Goal: Transaction & Acquisition: Purchase product/service

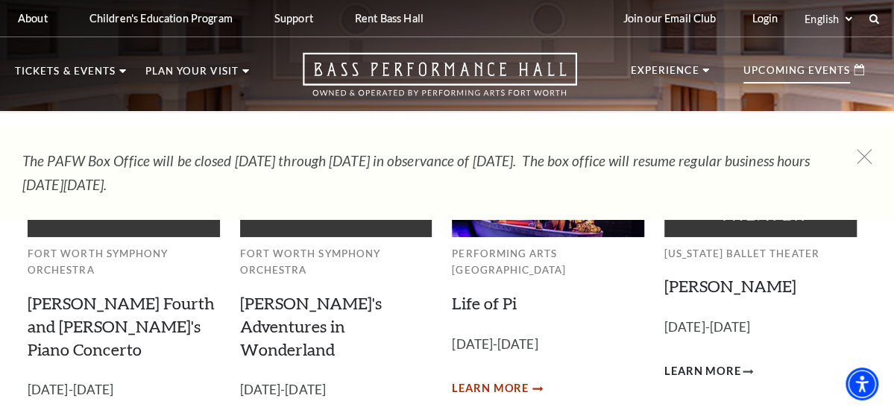
click at [500, 380] on span "Learn More" at bounding box center [490, 389] width 77 height 19
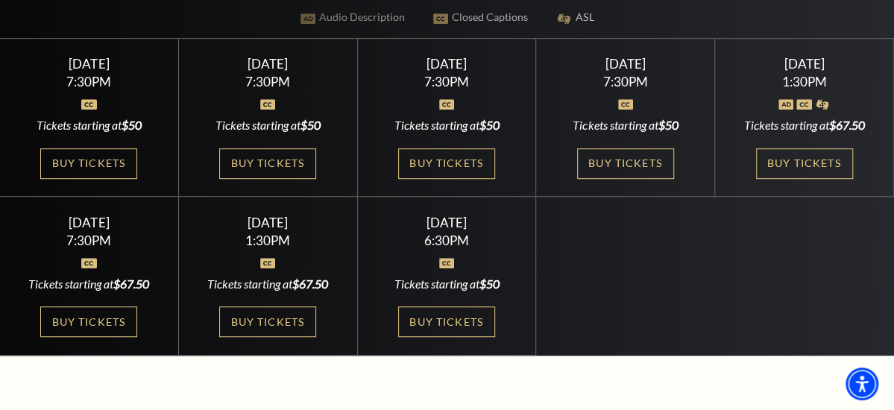
scroll to position [347, 0]
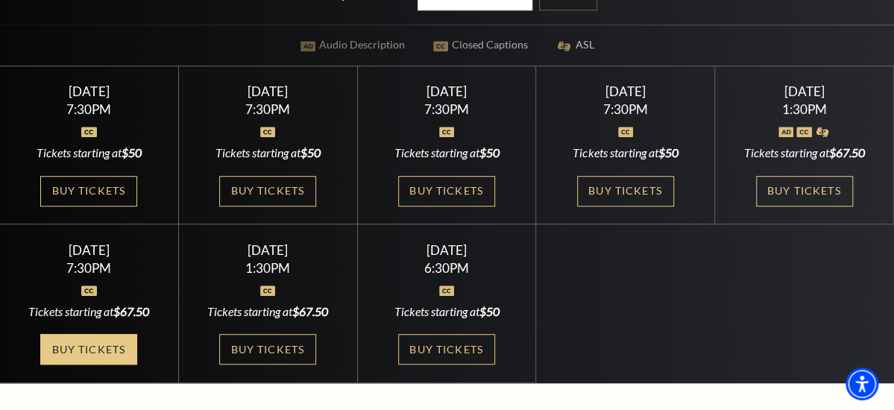
click at [137, 334] on link "Buy Tickets" at bounding box center [88, 349] width 97 height 31
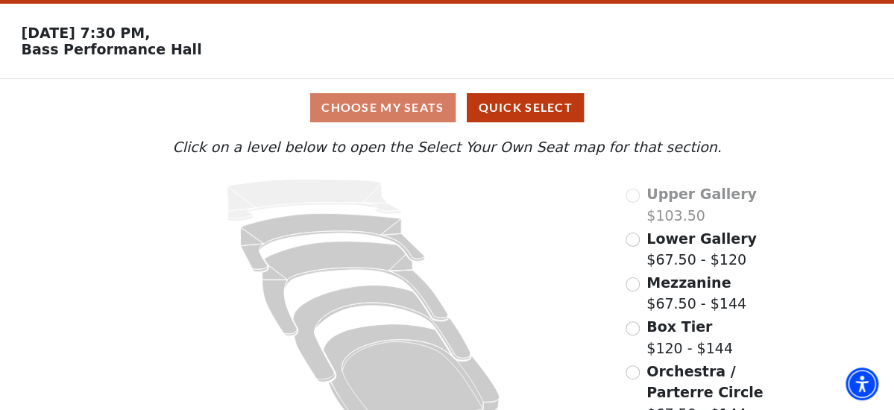
scroll to position [77, 0]
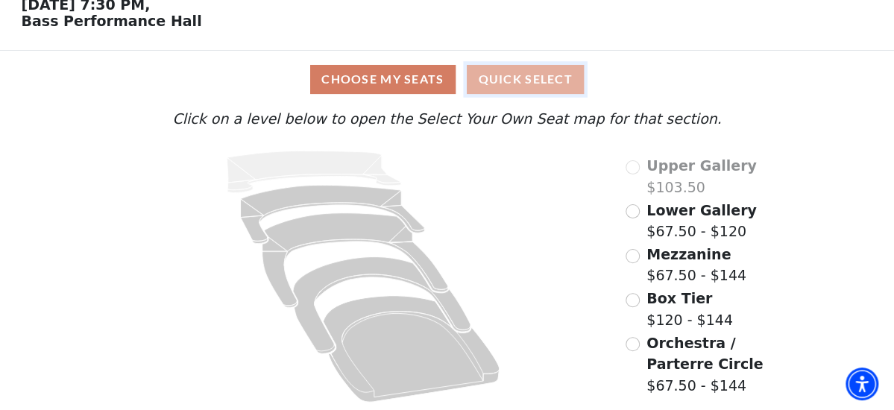
click at [542, 76] on button "Quick Select" at bounding box center [525, 79] width 117 height 29
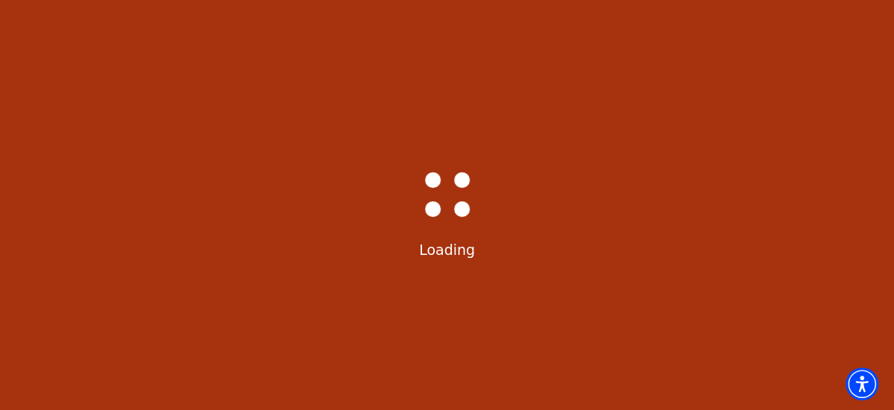
scroll to position [0, 0]
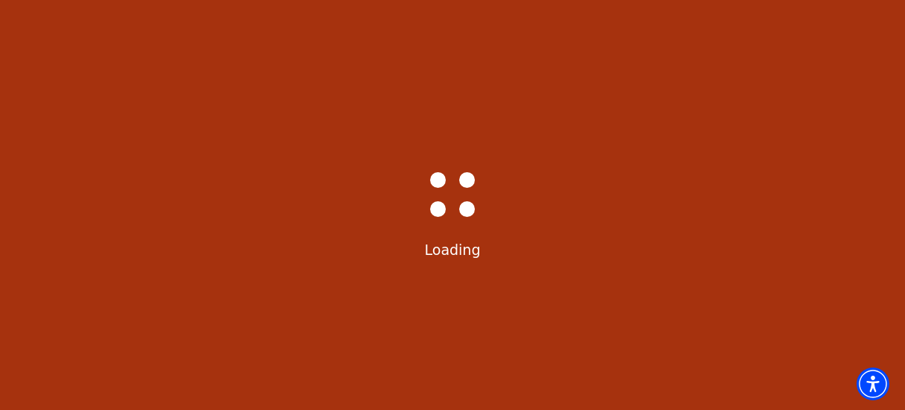
select select "6216"
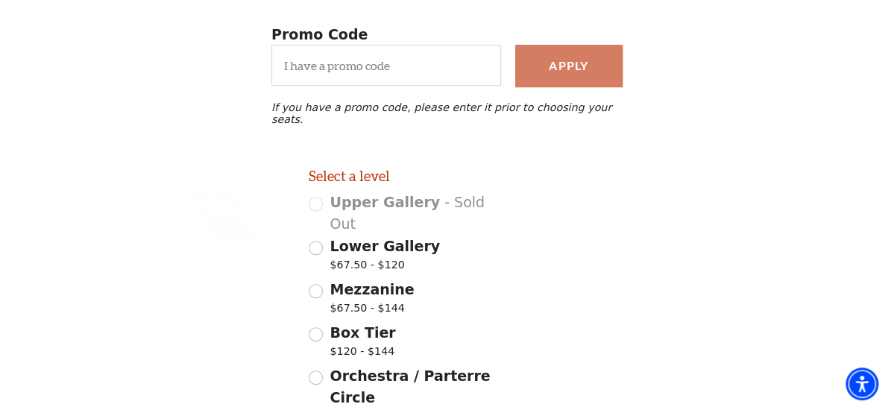
scroll to position [271, 0]
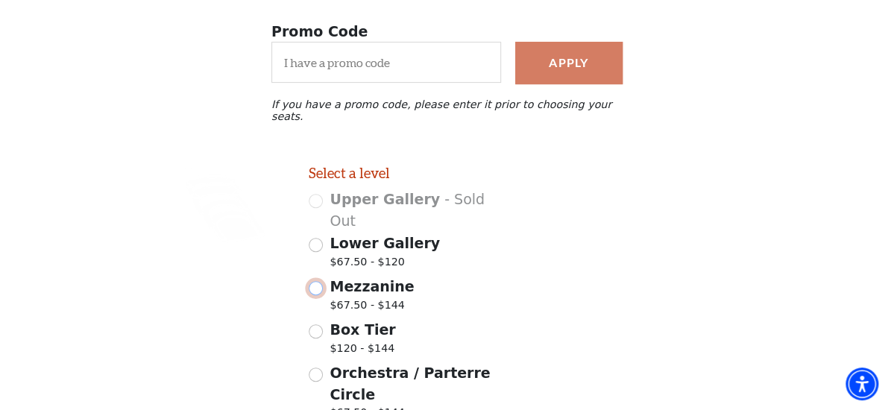
click at [316, 281] on input "Mezzanine $67.50 - $144" at bounding box center [316, 288] width 14 height 14
radio input "true"
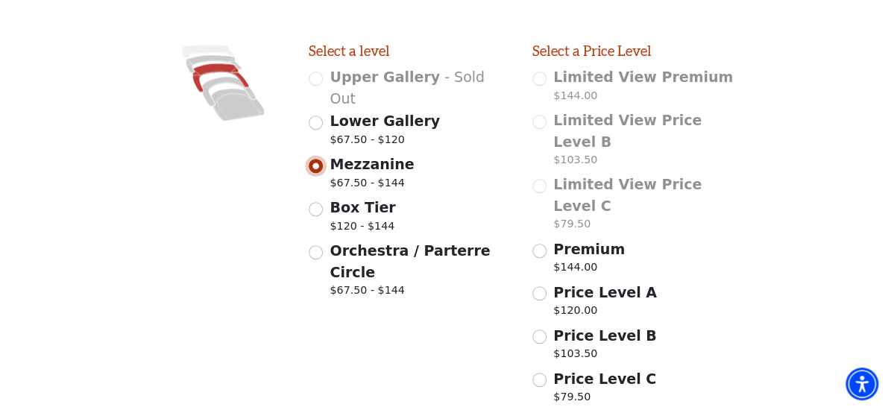
scroll to position [430, 0]
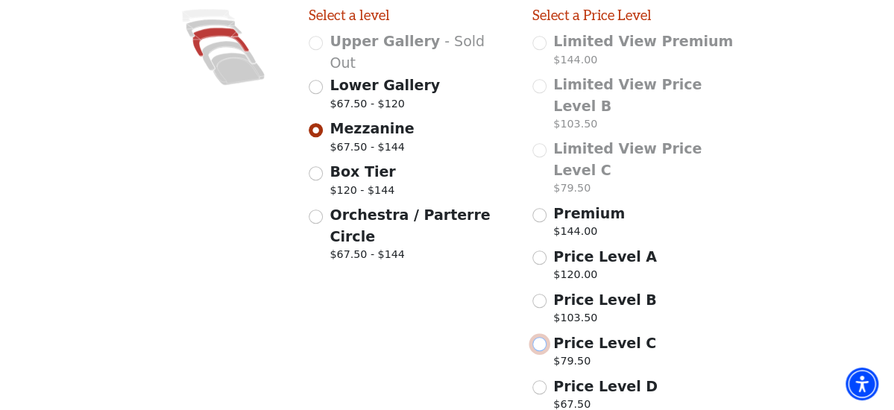
click at [541, 337] on input "Price Level C $79.50" at bounding box center [540, 344] width 14 height 14
radio input "true"
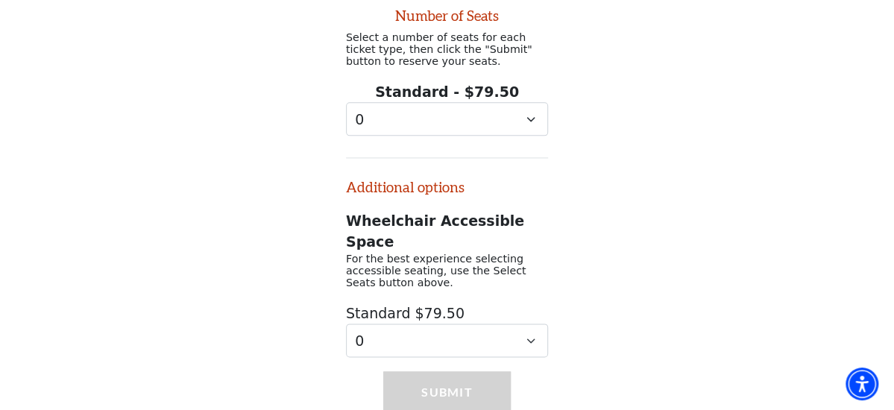
scroll to position [870, 0]
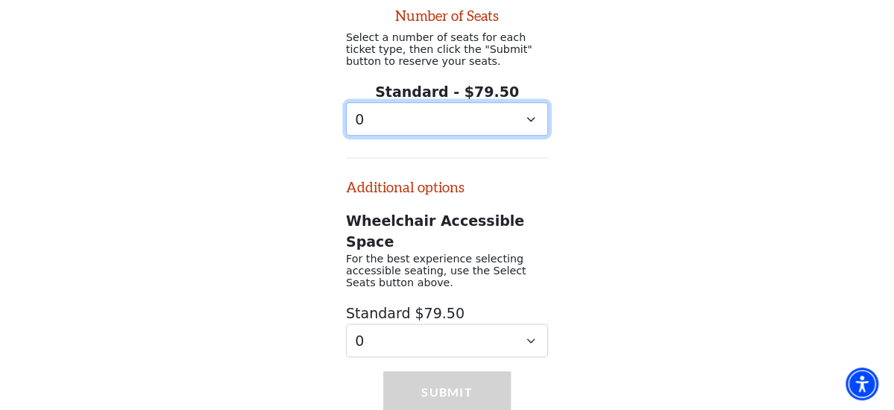
click at [527, 102] on select "0 1 2 3 4 5 6 7 8 9" at bounding box center [447, 119] width 202 height 34
select select "2"
click at [346, 102] on select "0 1 2 3 4 5 6 7 8 9" at bounding box center [447, 119] width 202 height 34
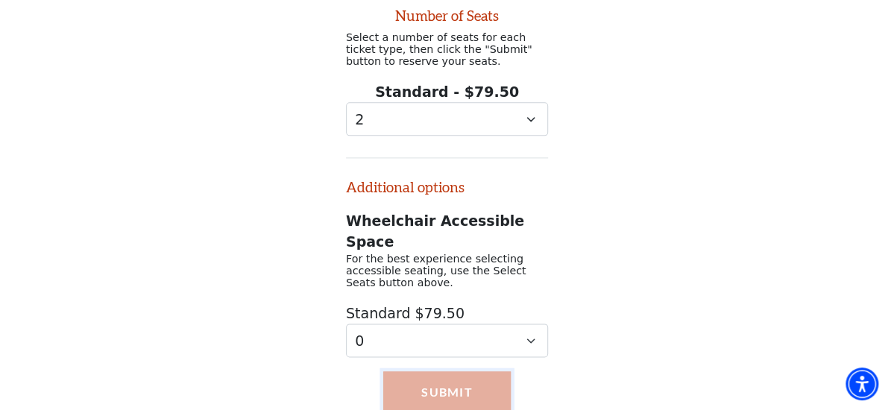
click at [417, 371] on button "Submit" at bounding box center [447, 392] width 128 height 42
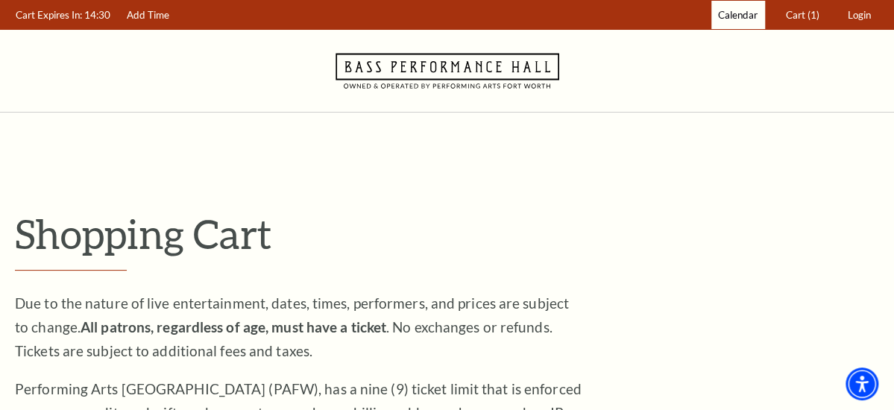
click at [734, 15] on span "Calendar" at bounding box center [738, 15] width 40 height 12
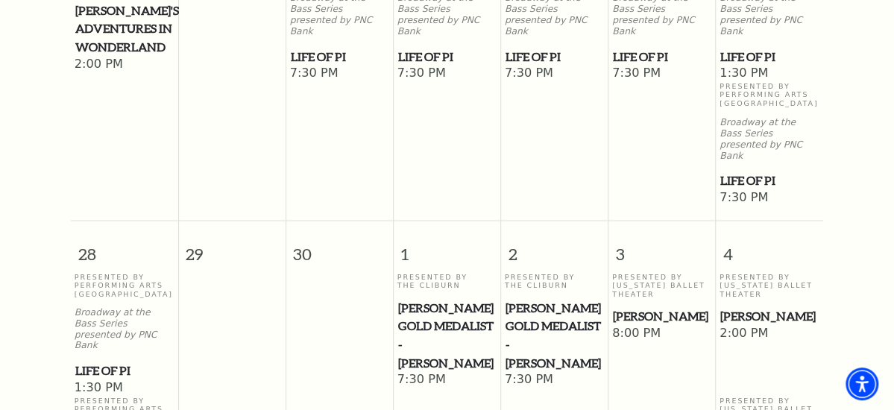
scroll to position [1248, 0]
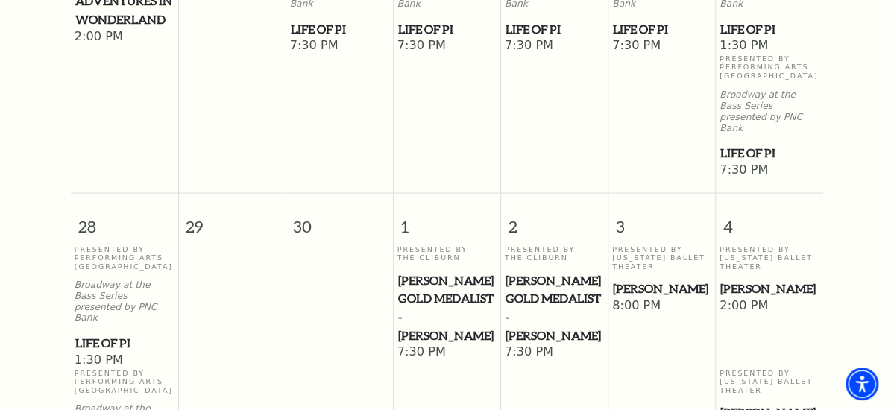
click at [756, 403] on span "[PERSON_NAME]" at bounding box center [769, 412] width 98 height 19
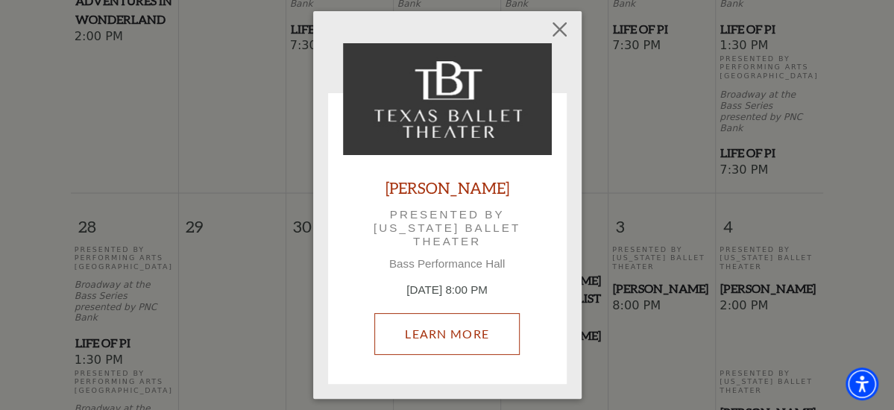
click at [450, 327] on link "Learn More" at bounding box center [446, 334] width 145 height 42
